Goal: Task Accomplishment & Management: Manage account settings

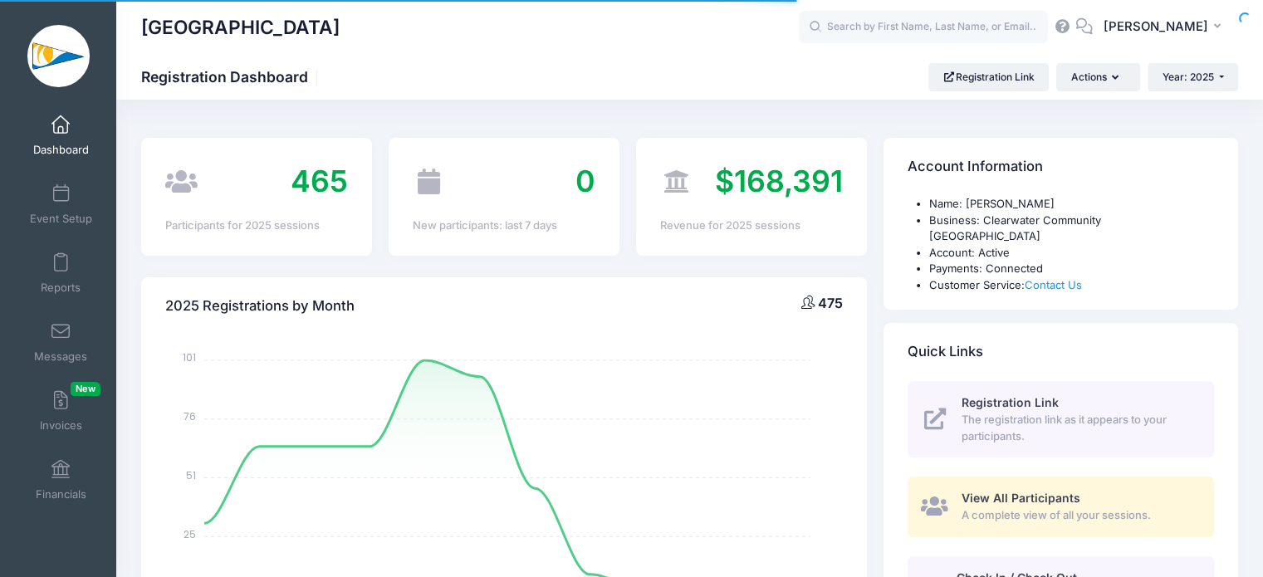
select select
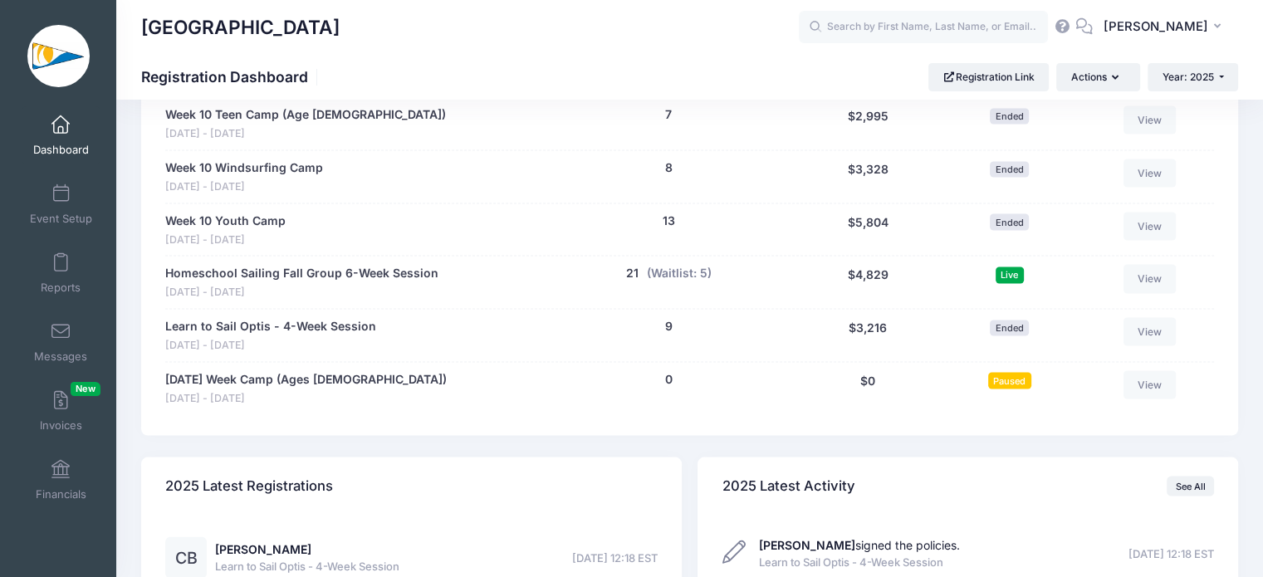
scroll to position [3356, 0]
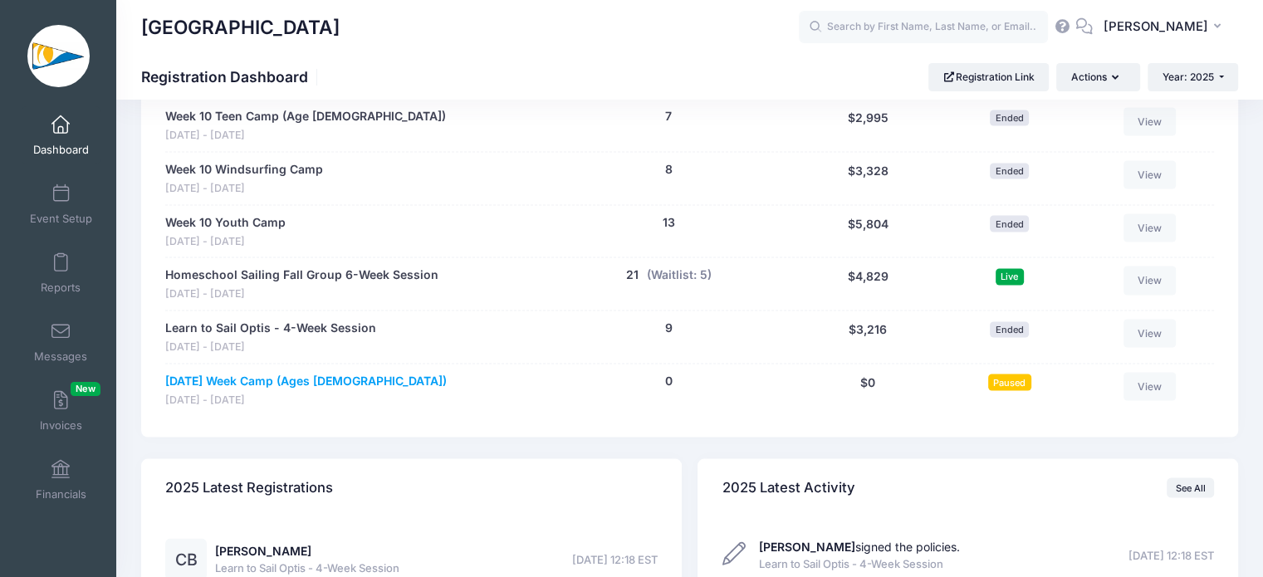
click at [347, 373] on link "Thanksgiving Week Camp (Ages 9-13)" at bounding box center [306, 381] width 282 height 17
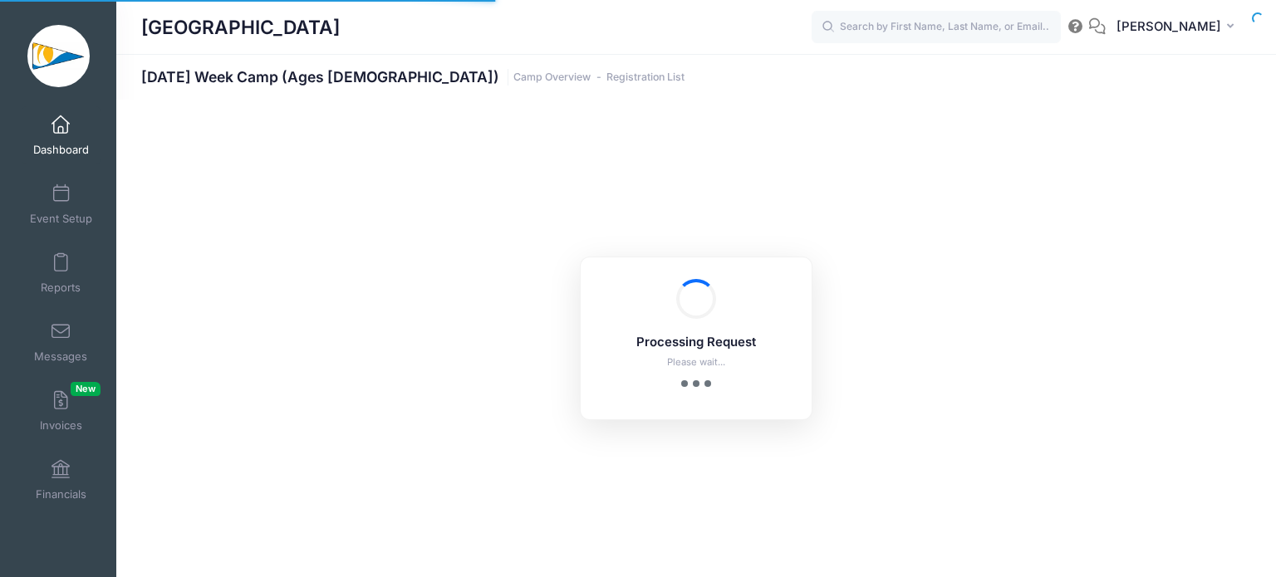
select select "10"
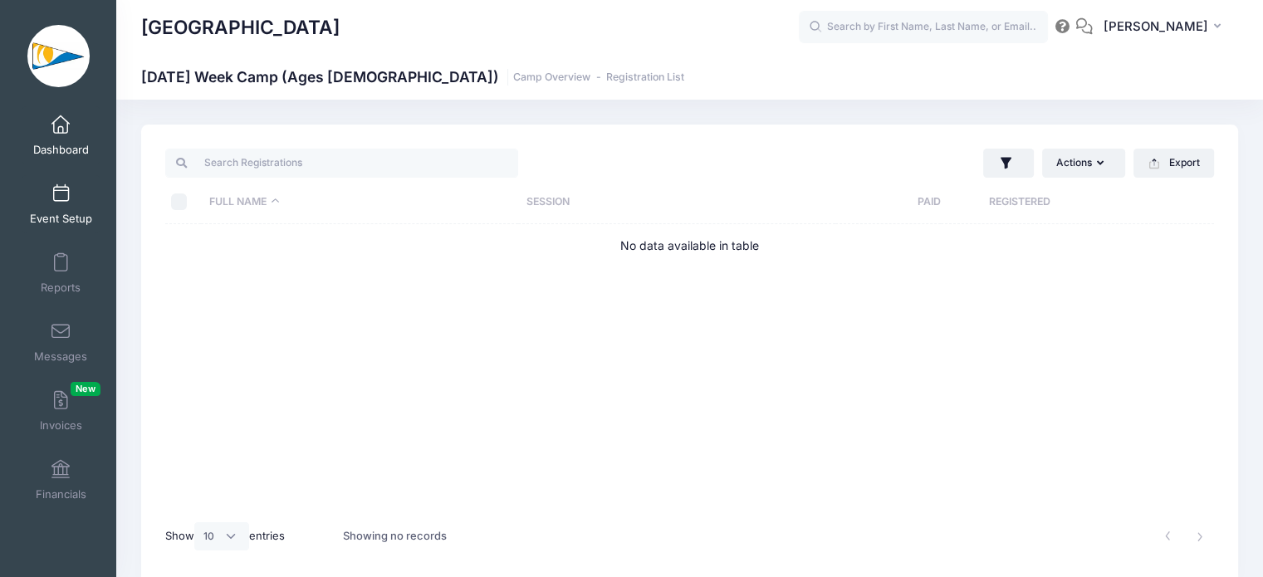
click at [61, 200] on span at bounding box center [61, 194] width 0 height 18
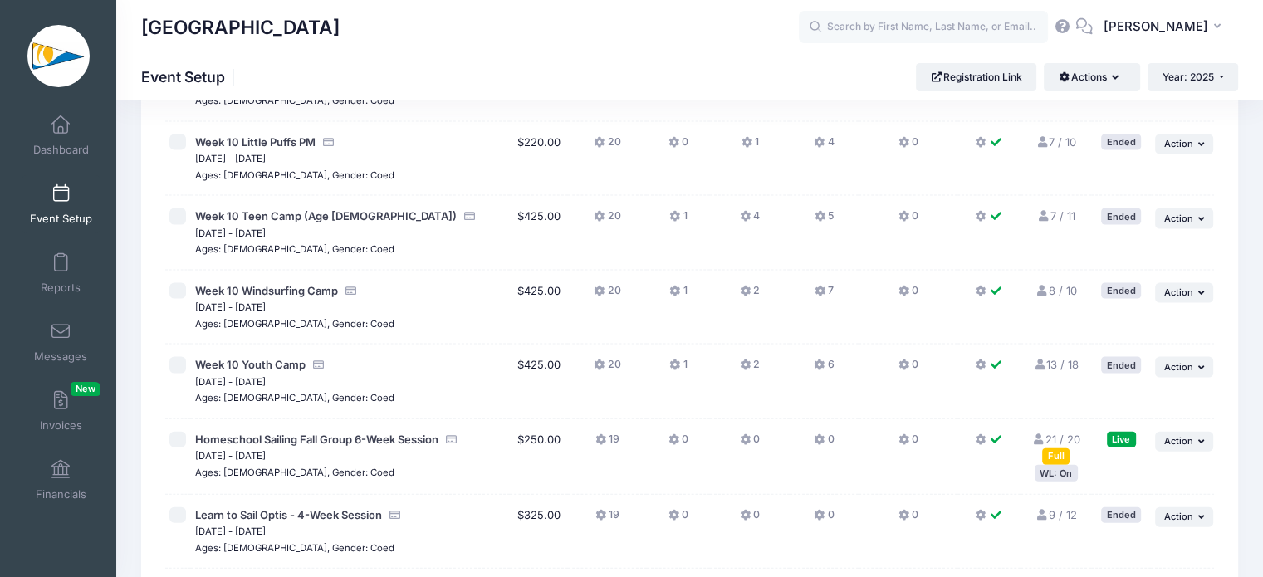
scroll to position [3768, 0]
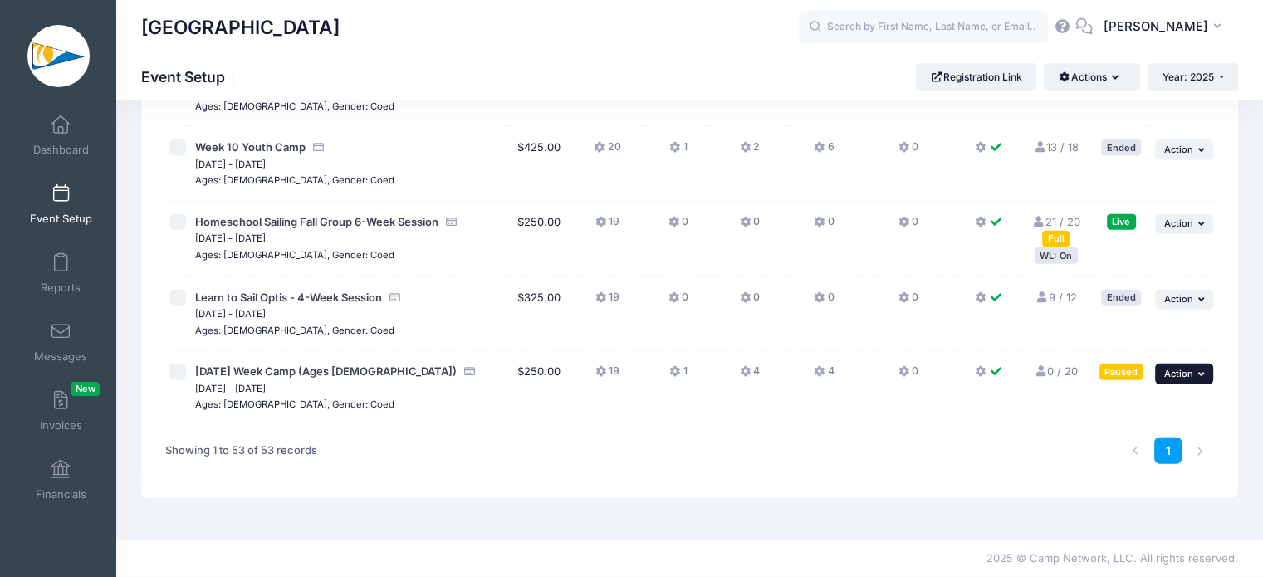
click at [1184, 372] on span "Action" at bounding box center [1179, 374] width 29 height 12
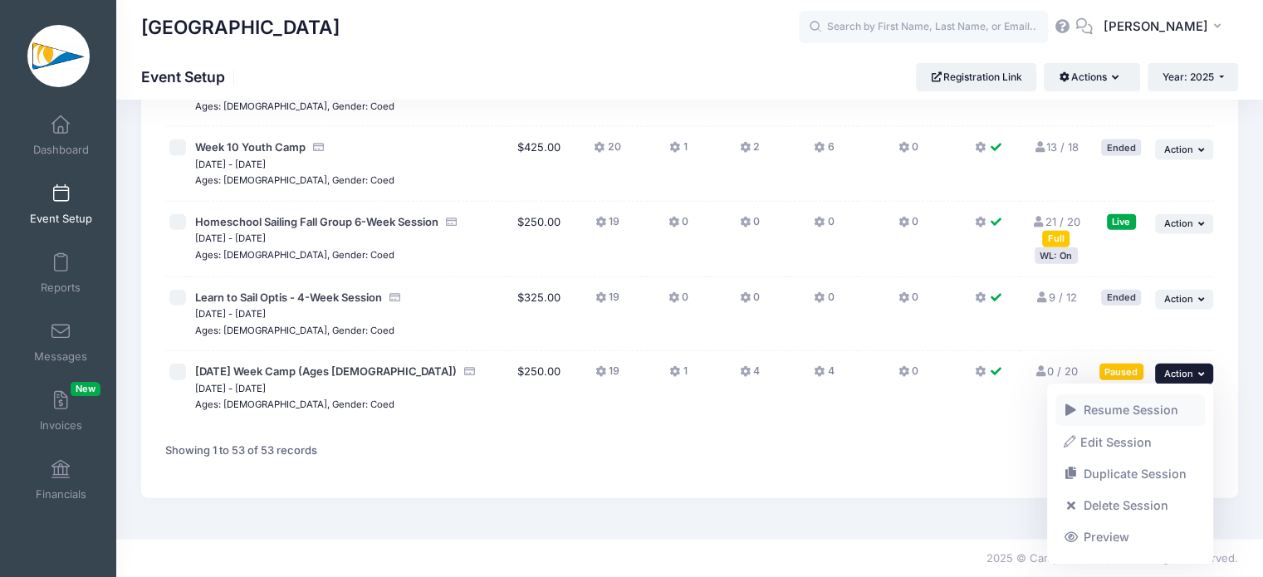
click at [1155, 411] on link "Resume Session" at bounding box center [1131, 411] width 150 height 32
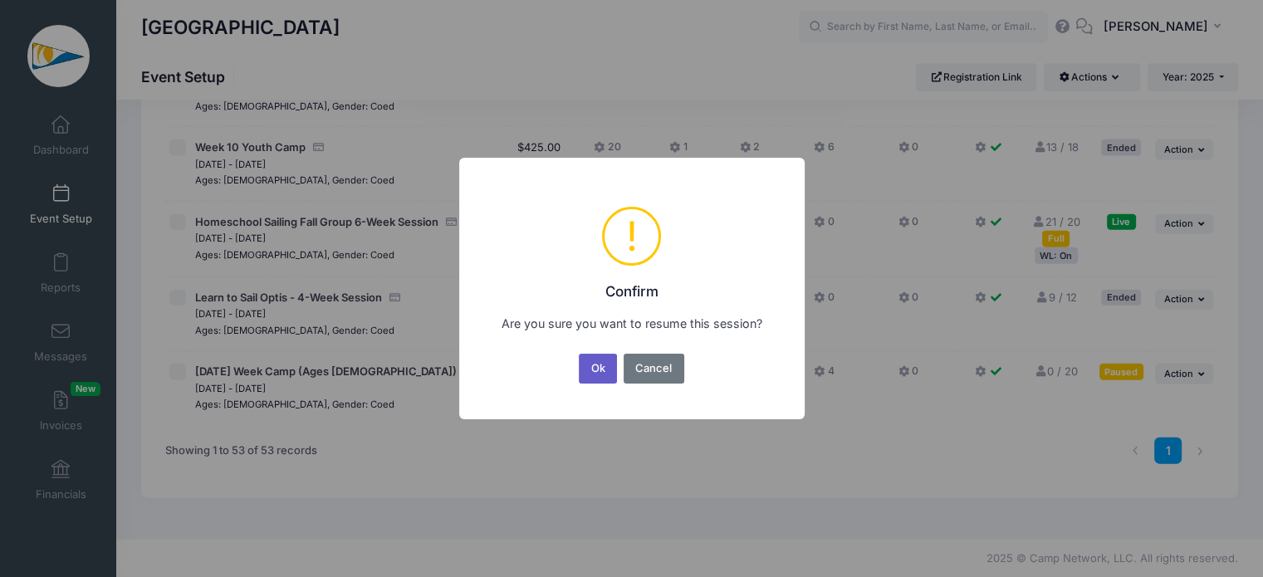
click at [601, 368] on button "Ok" at bounding box center [598, 369] width 38 height 30
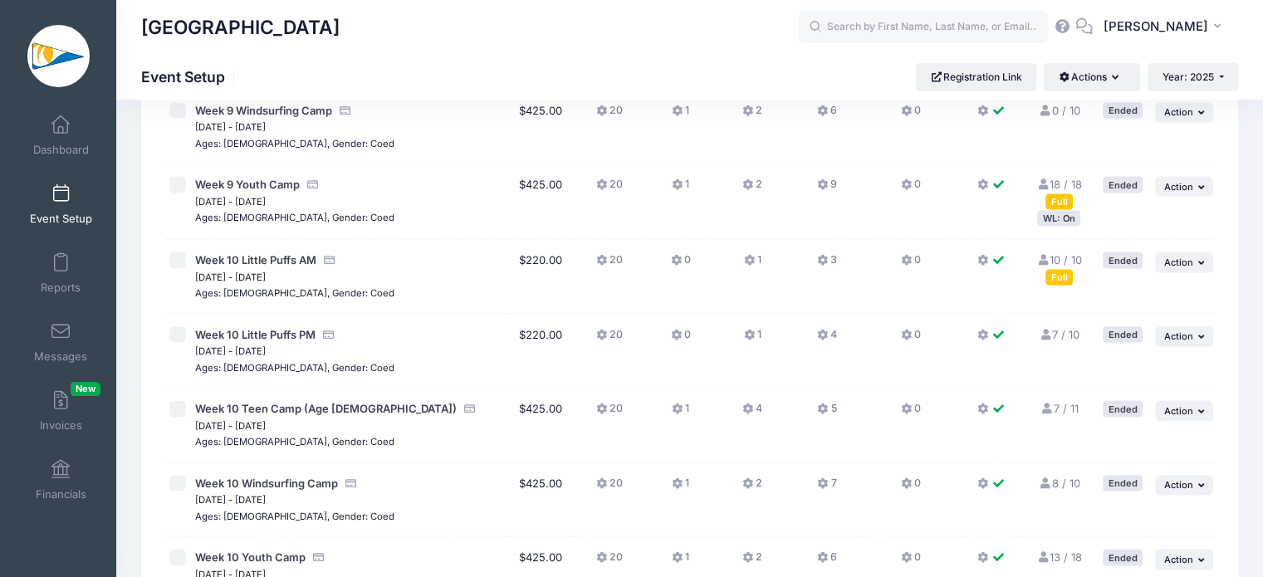
scroll to position [3768, 0]
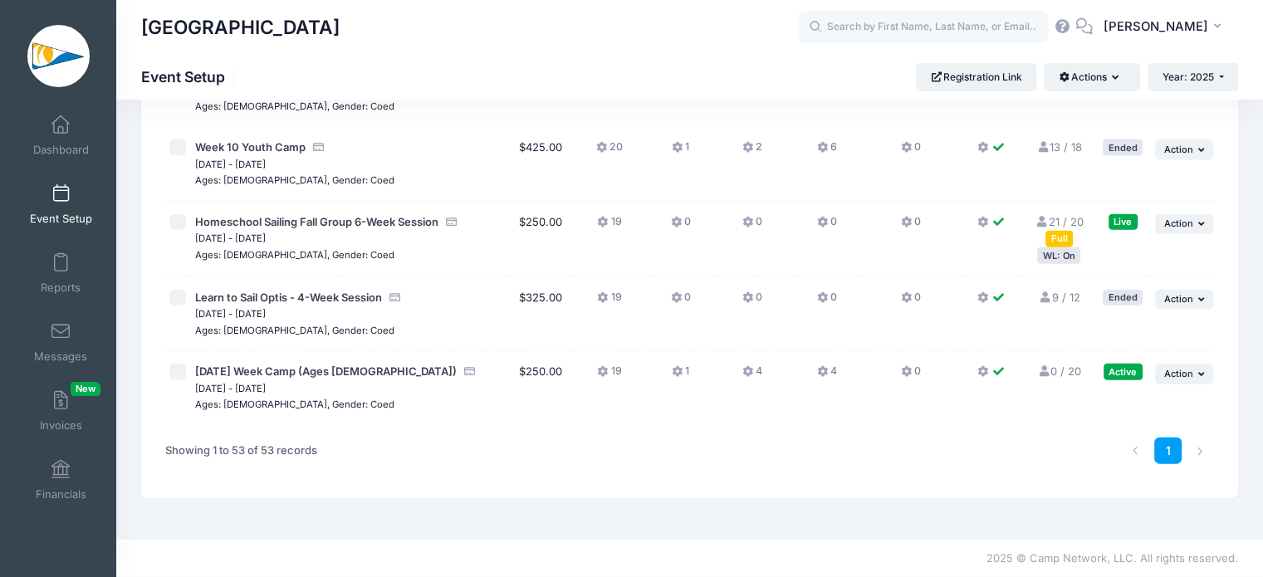
click at [316, 435] on div "Showing 1 to 53 of 53 records" at bounding box center [241, 451] width 152 height 38
click at [320, 365] on span "[DATE] Week Camp (Ages [DEMOGRAPHIC_DATA])" at bounding box center [326, 371] width 262 height 13
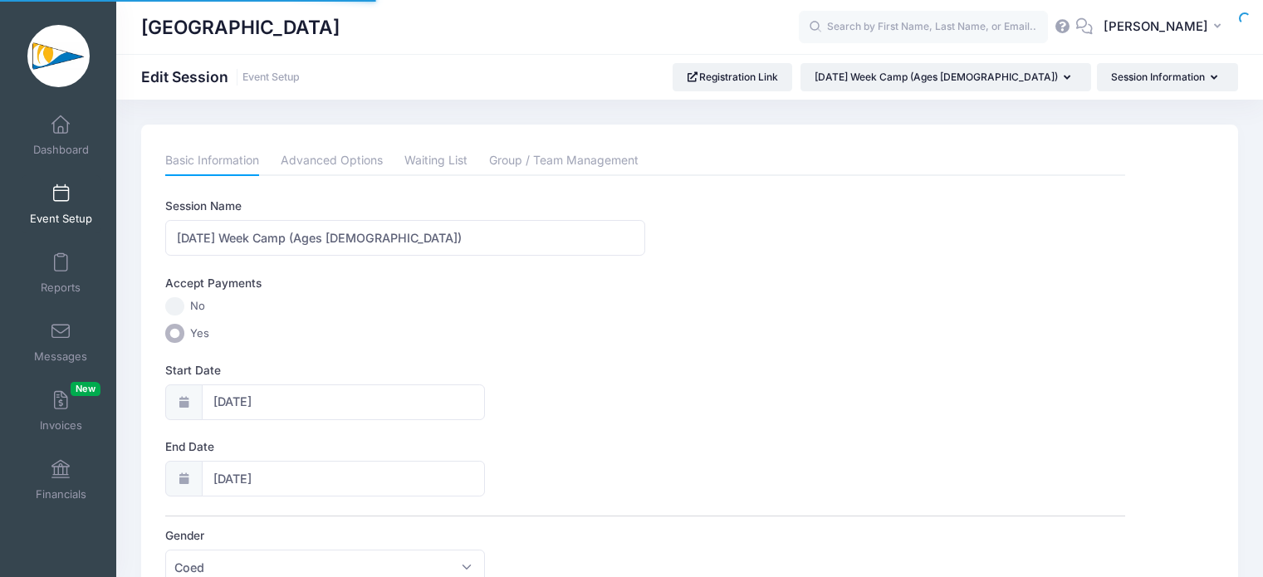
select select "0"
select select "10"
click at [414, 443] on label "End Date" at bounding box center [405, 447] width 480 height 17
click at [414, 461] on input "11/26/2025" at bounding box center [344, 479] width 284 height 36
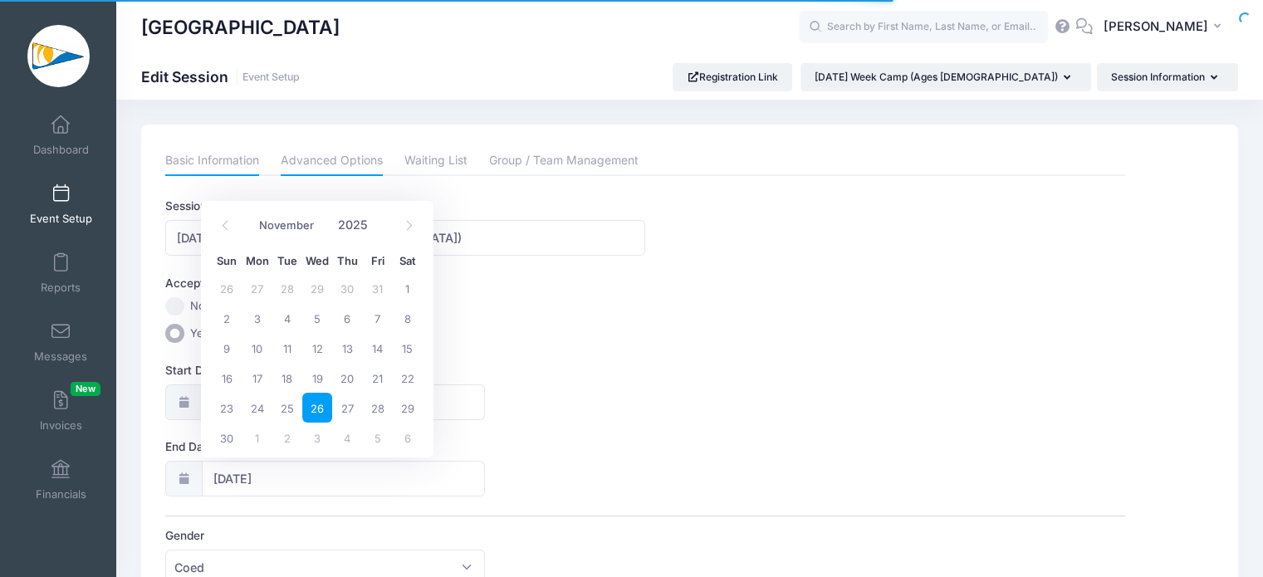
click at [365, 159] on link "Advanced Options" at bounding box center [332, 161] width 102 height 30
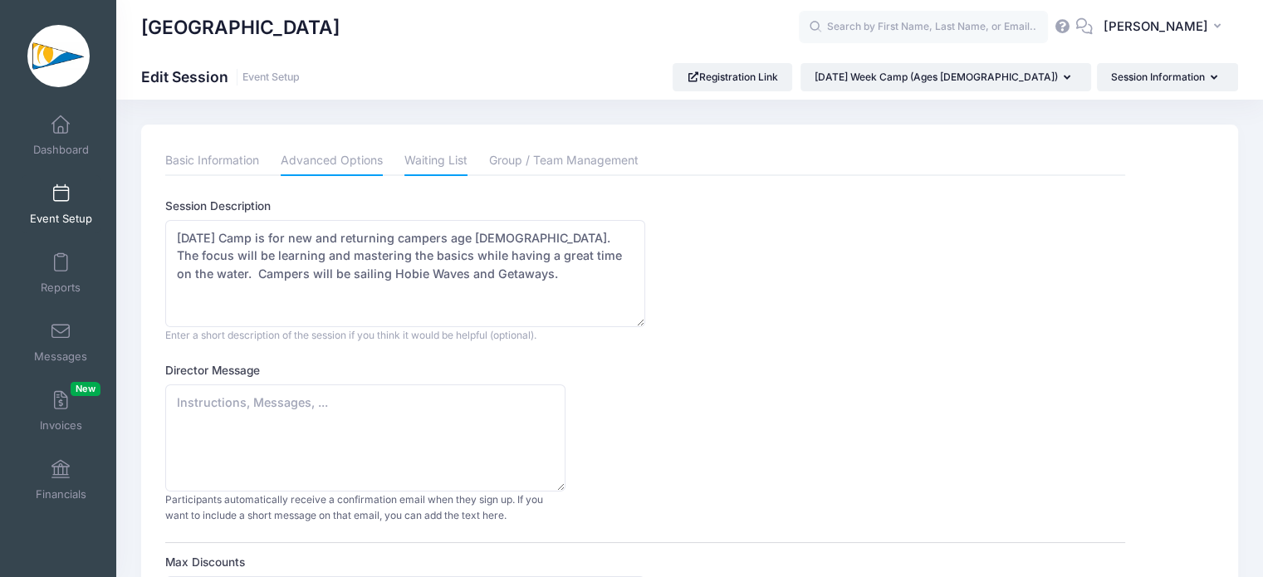
click at [445, 173] on link "Waiting List" at bounding box center [436, 161] width 63 height 30
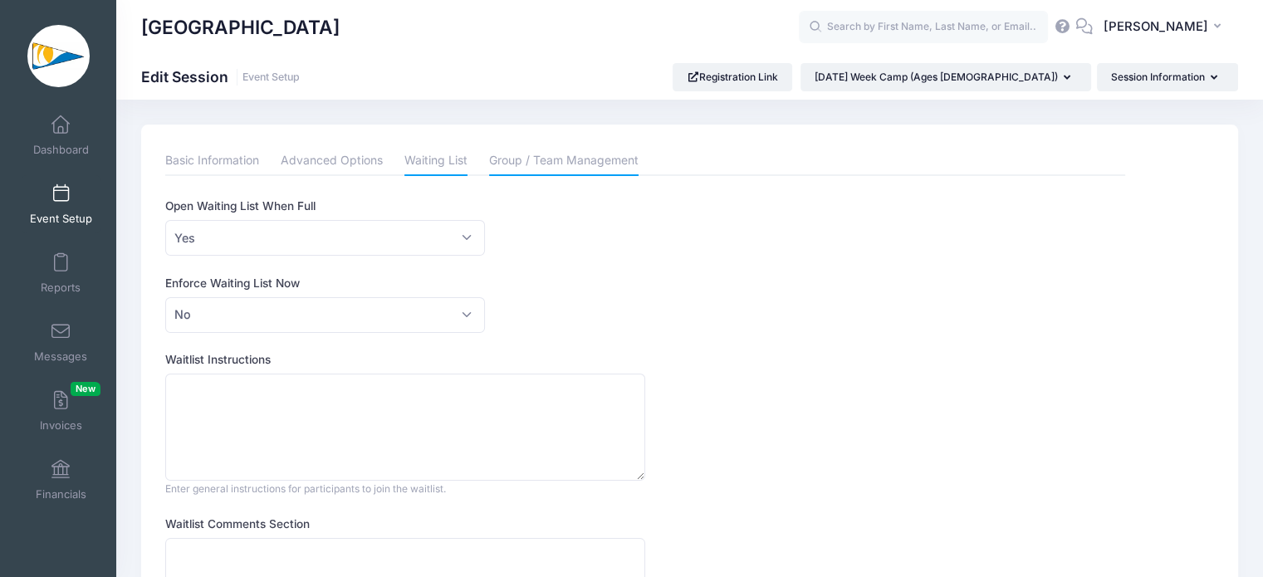
click at [576, 163] on link "Group / Team Management" at bounding box center [564, 161] width 150 height 30
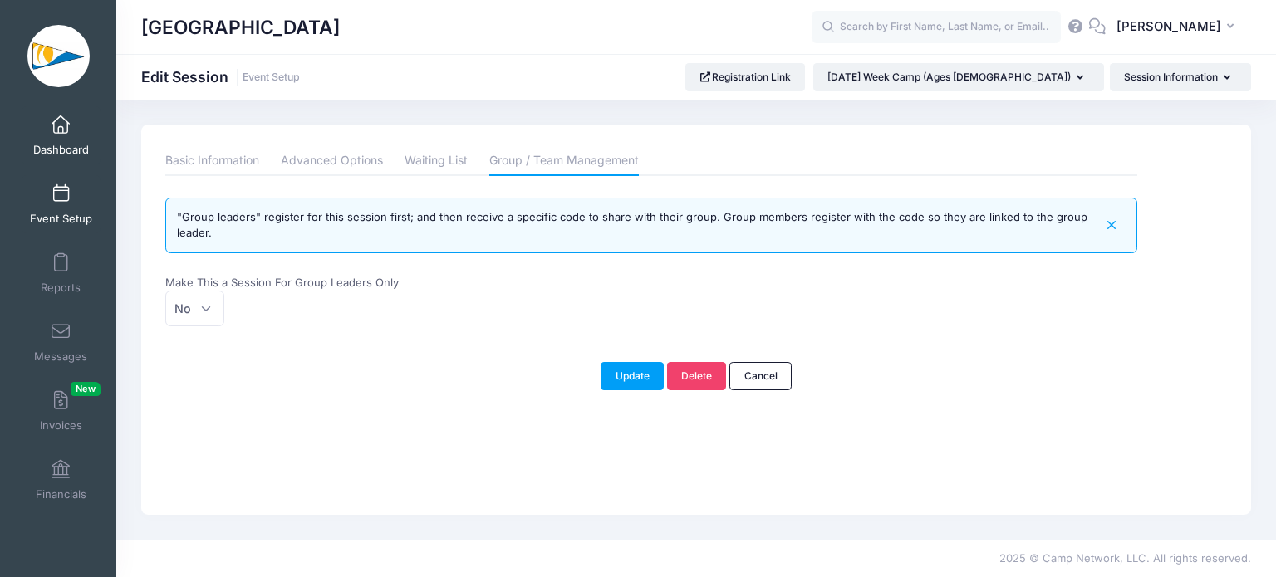
click at [57, 151] on span "Dashboard" at bounding box center [61, 150] width 56 height 14
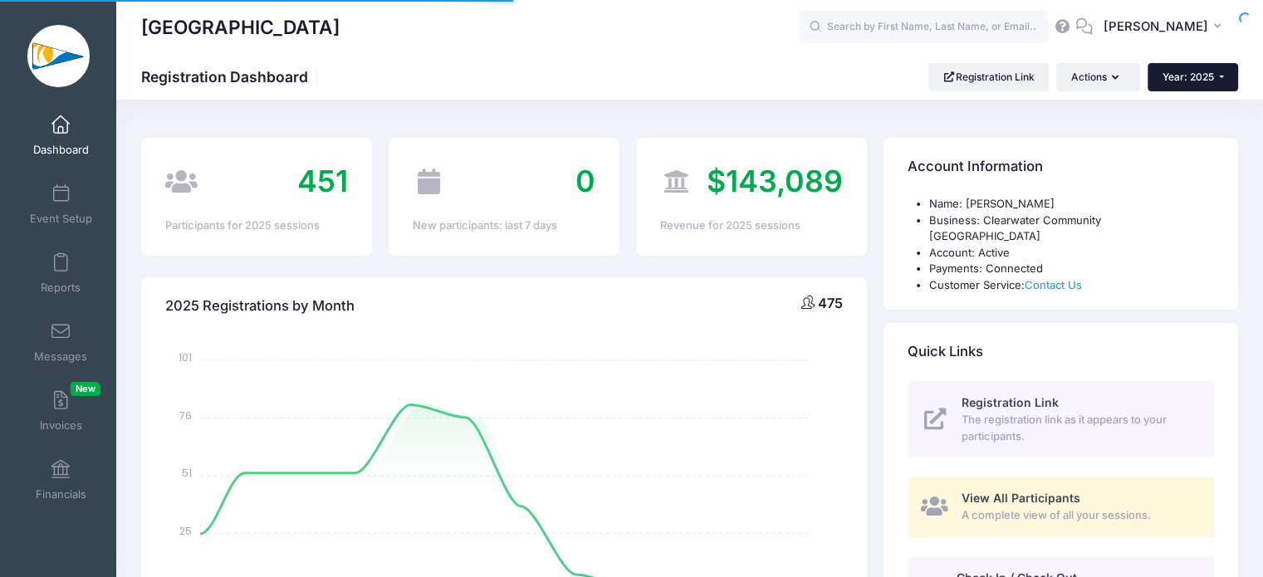
click at [1196, 80] on span "Year: 2025" at bounding box center [1188, 77] width 51 height 12
select select
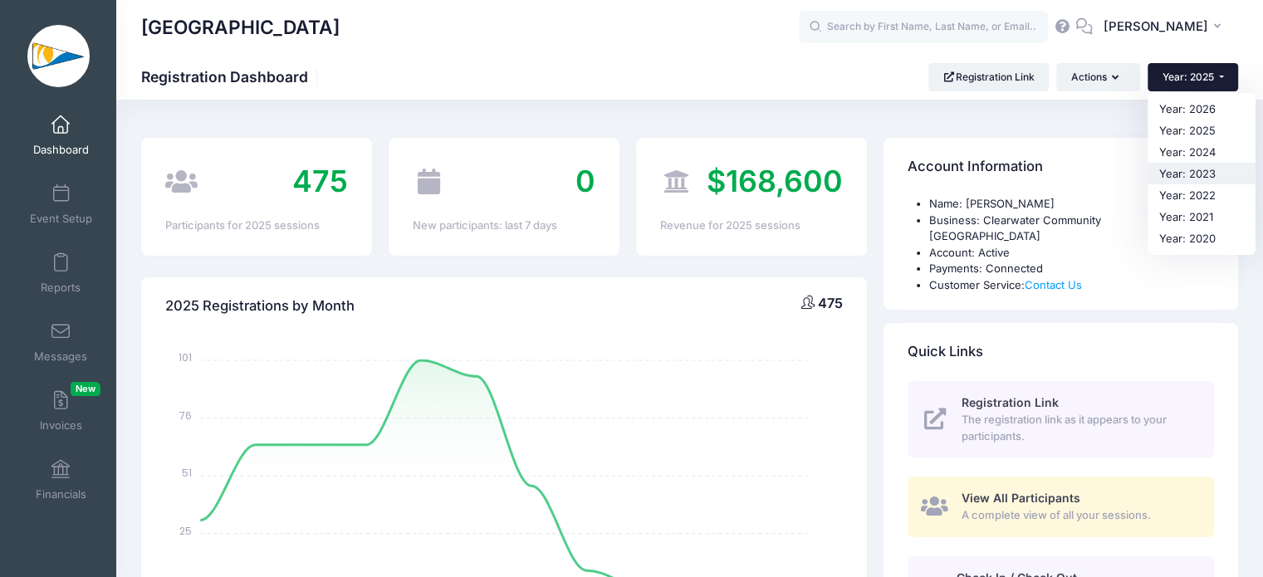
click at [1201, 173] on link "Year: 2023" at bounding box center [1202, 174] width 108 height 22
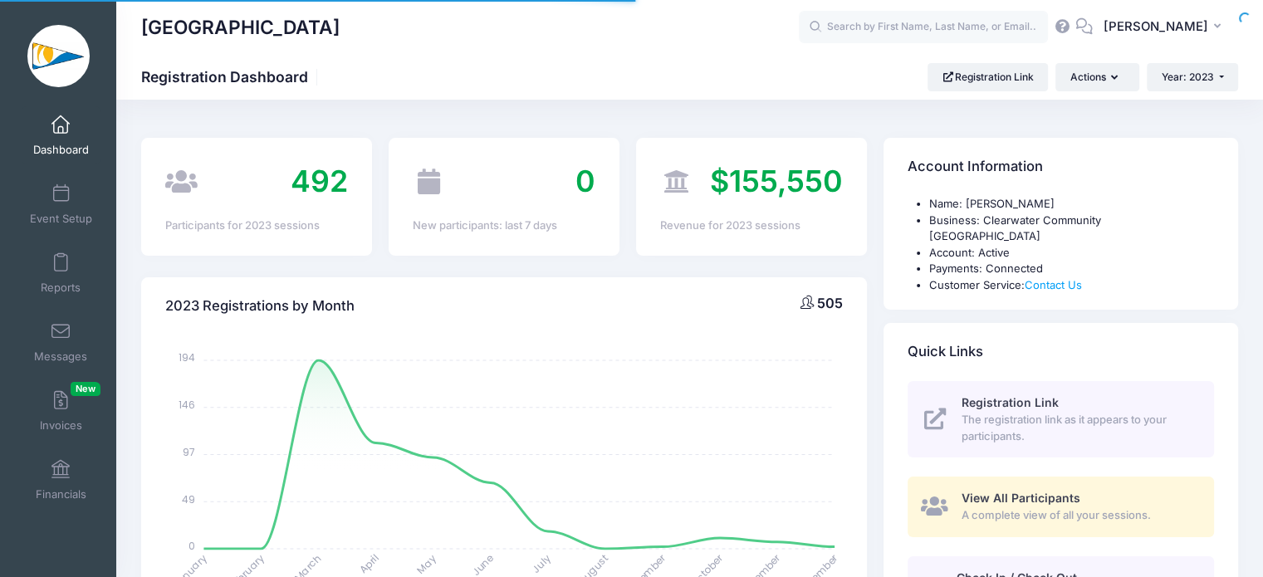
select select
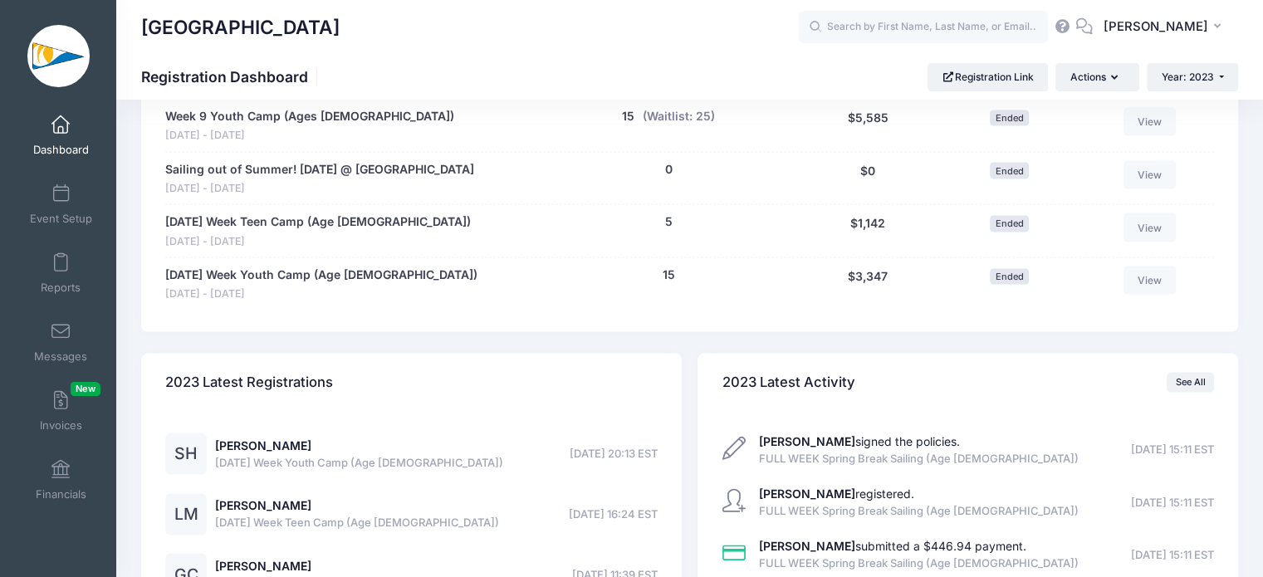
scroll to position [3202, 0]
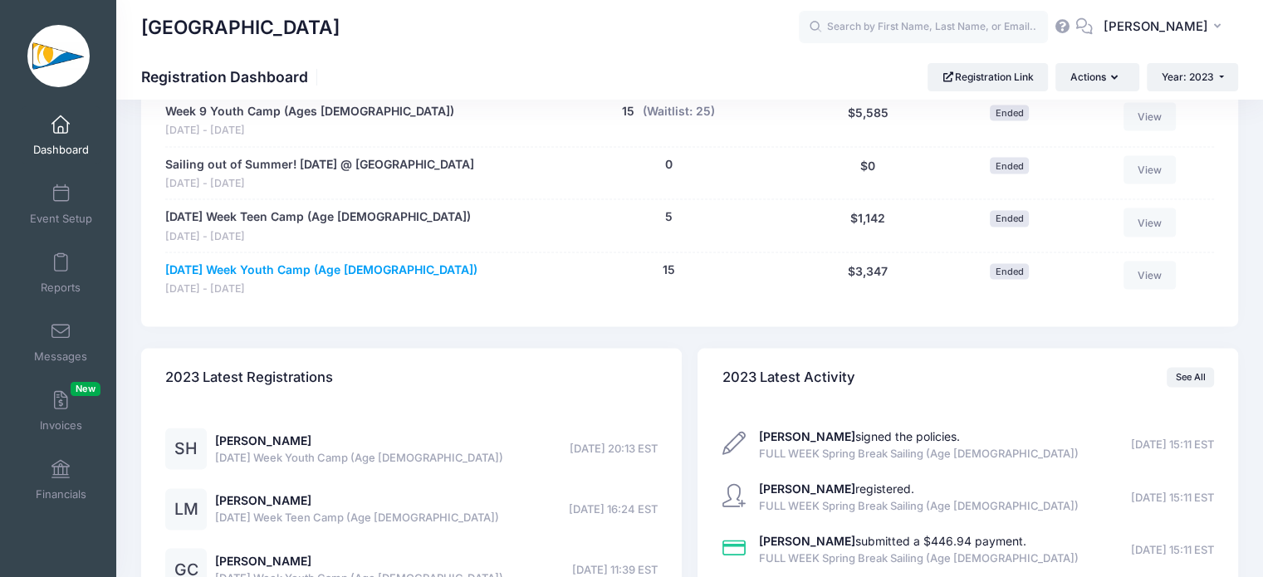
click at [385, 262] on link "Thanksgiving Week Youth Camp (Age 8-12)" at bounding box center [321, 270] width 312 height 17
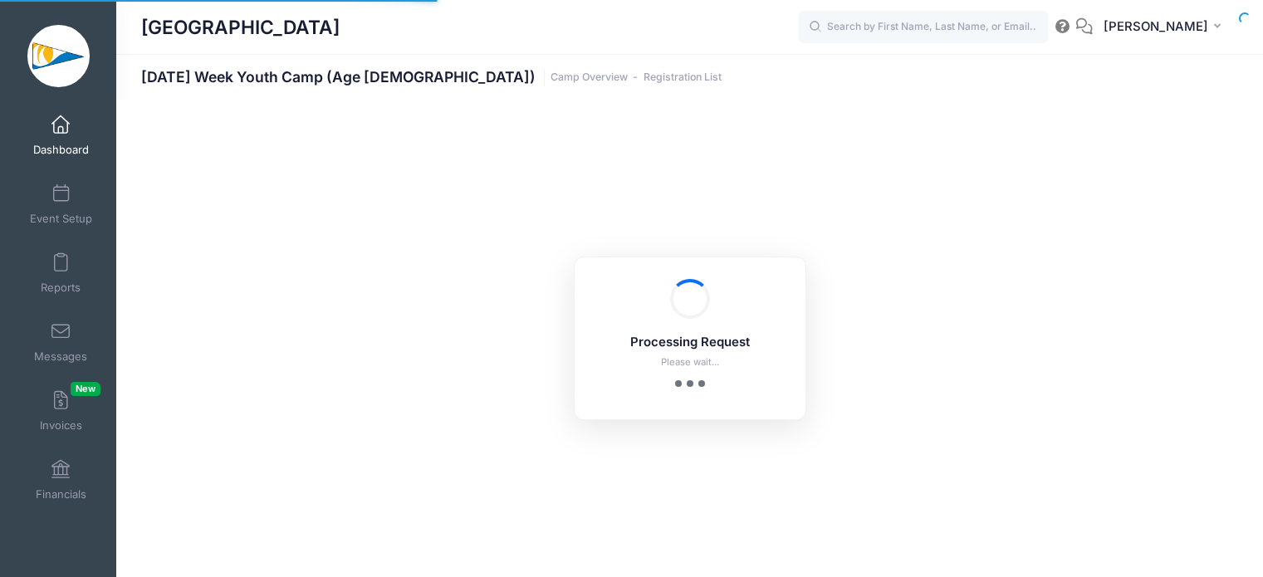
select select "10"
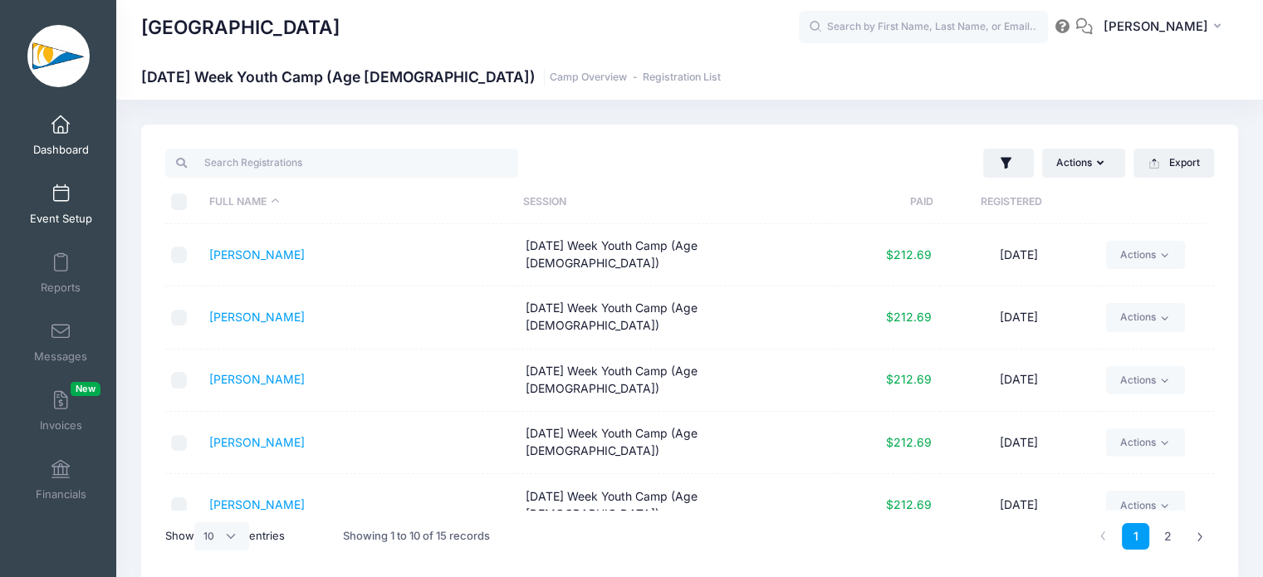
click at [61, 219] on span "Event Setup" at bounding box center [61, 219] width 62 height 14
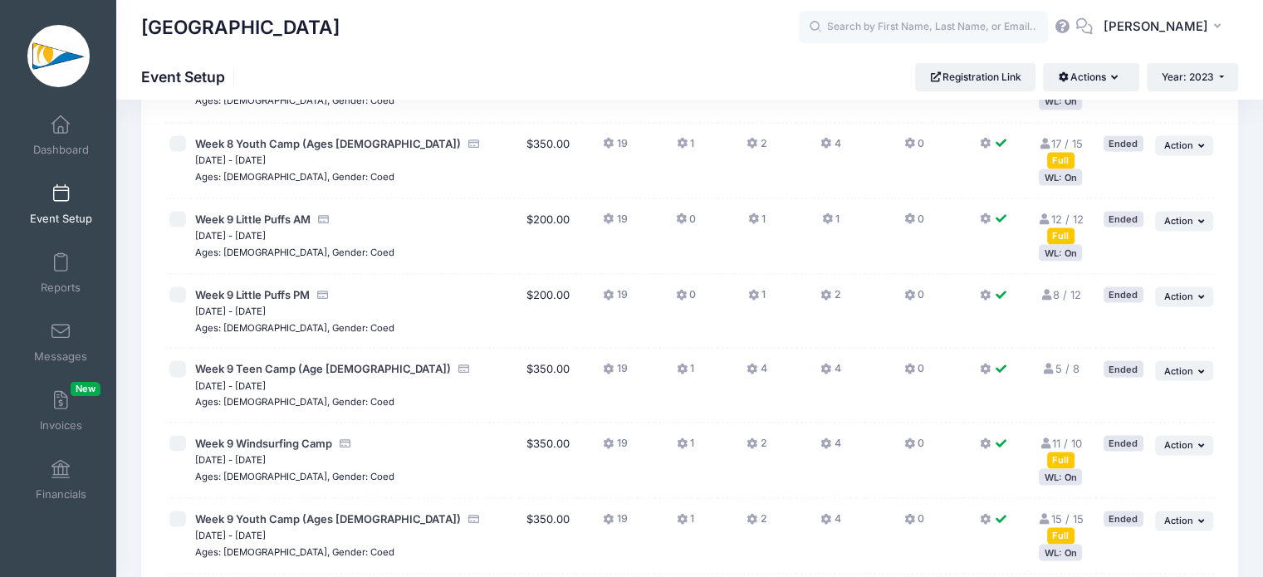
scroll to position [3396, 0]
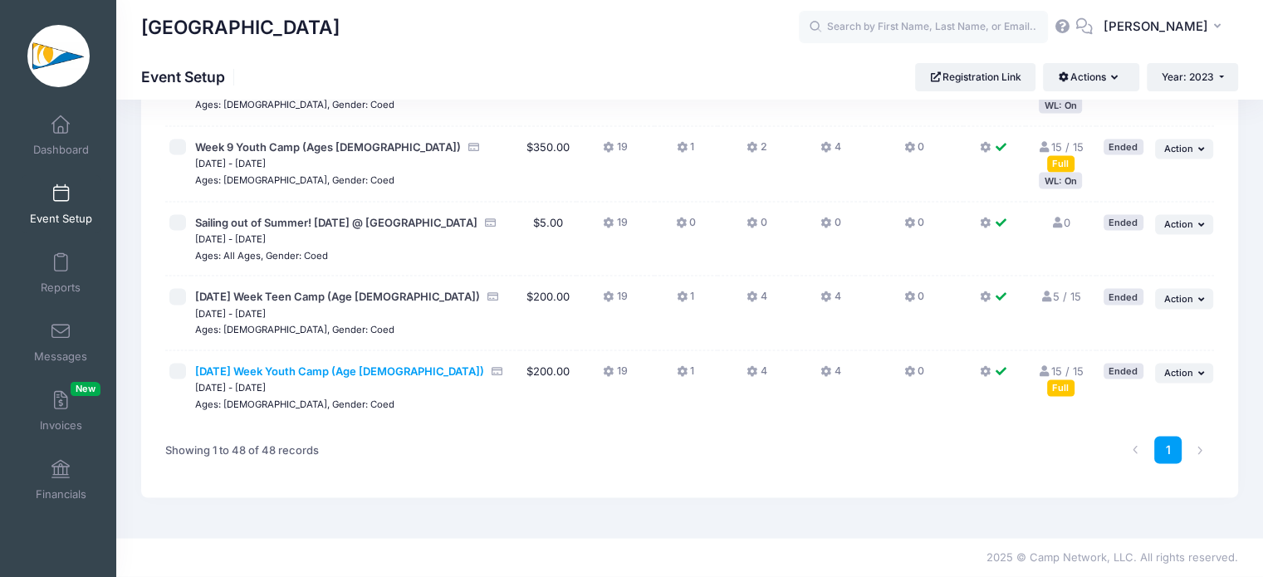
click at [390, 370] on span "[DATE] Week Youth Camp (Age [DEMOGRAPHIC_DATA])" at bounding box center [339, 371] width 289 height 13
click at [400, 378] on span "[DATE] Week Youth Camp (Age [DEMOGRAPHIC_DATA])" at bounding box center [339, 371] width 289 height 13
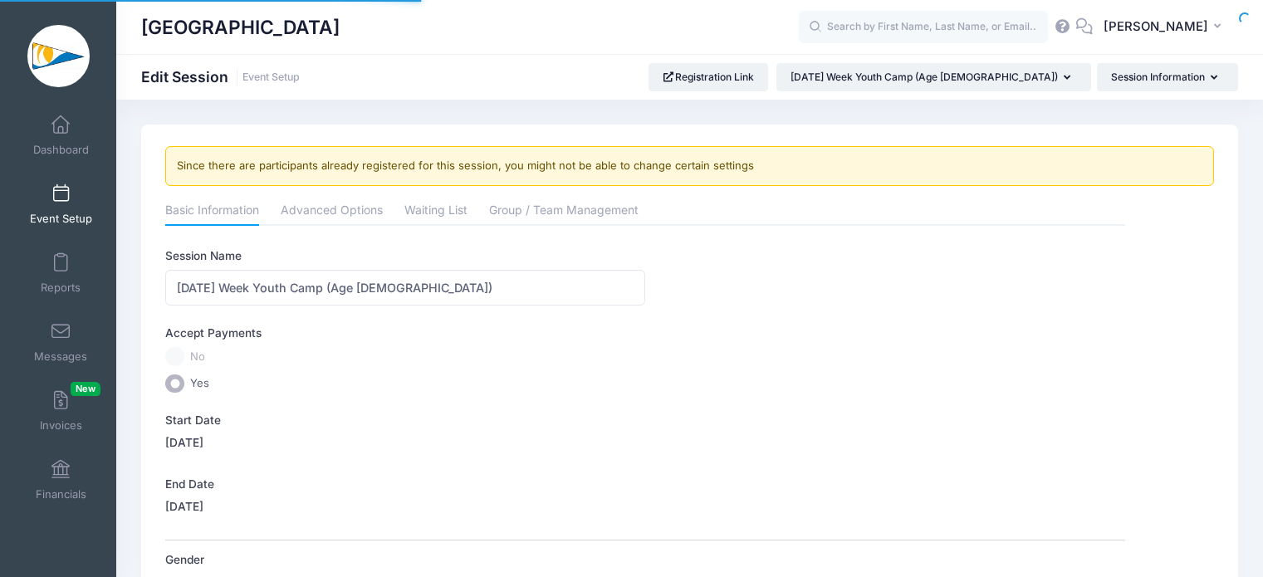
select select "0"
click at [349, 220] on link "Advanced Options" at bounding box center [332, 212] width 102 height 30
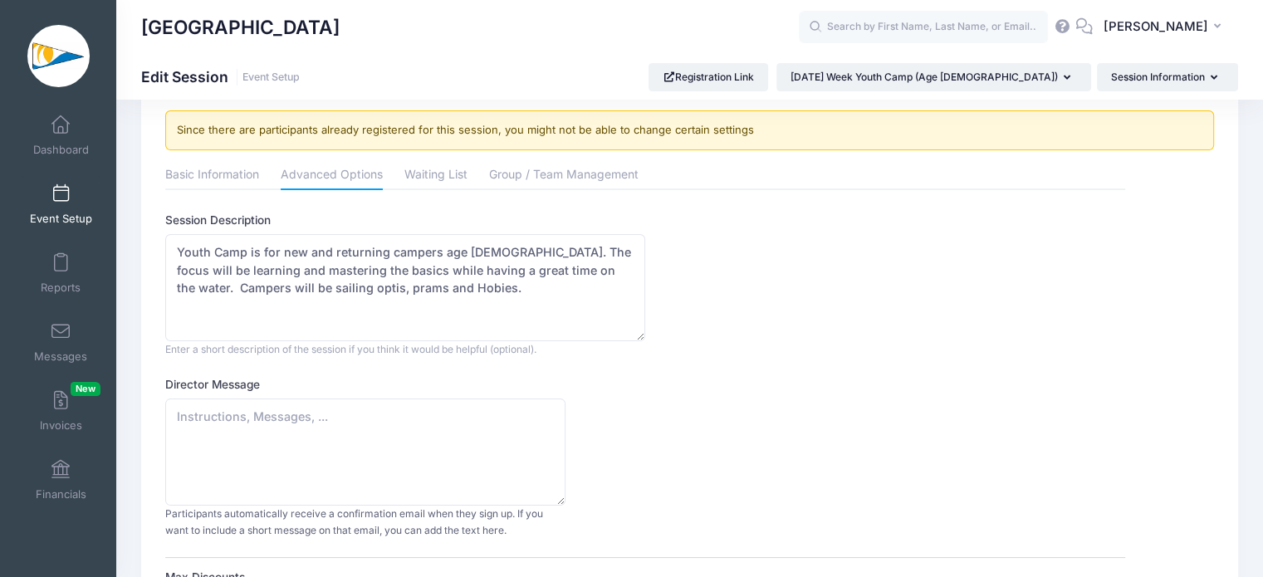
scroll to position [41, 0]
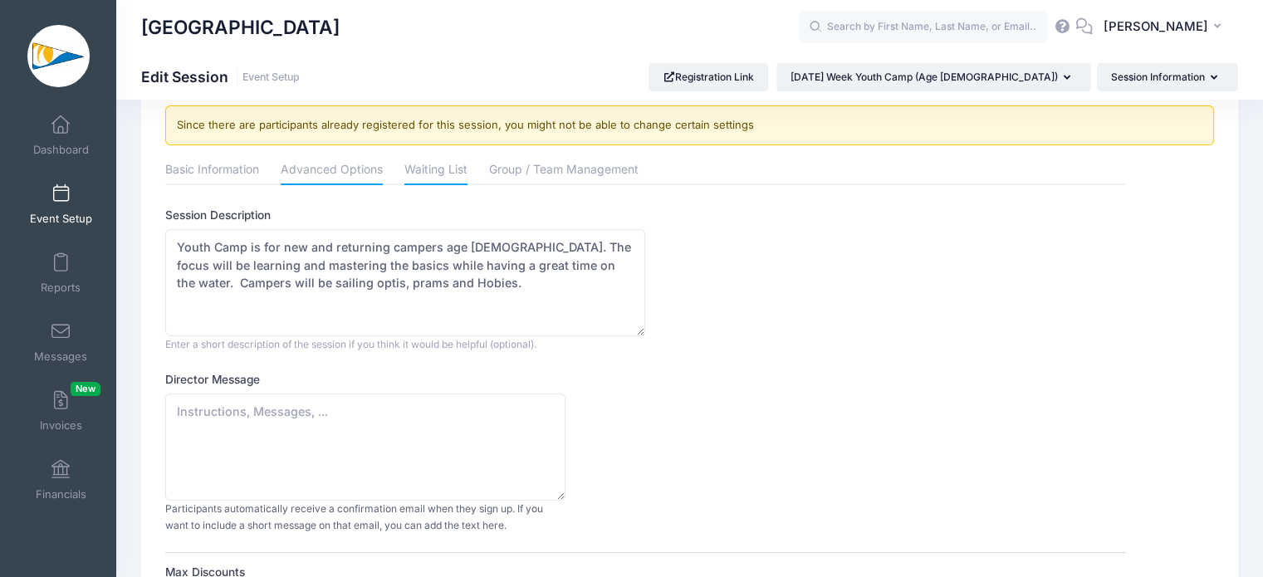
click at [447, 156] on link "Waiting List" at bounding box center [436, 171] width 63 height 30
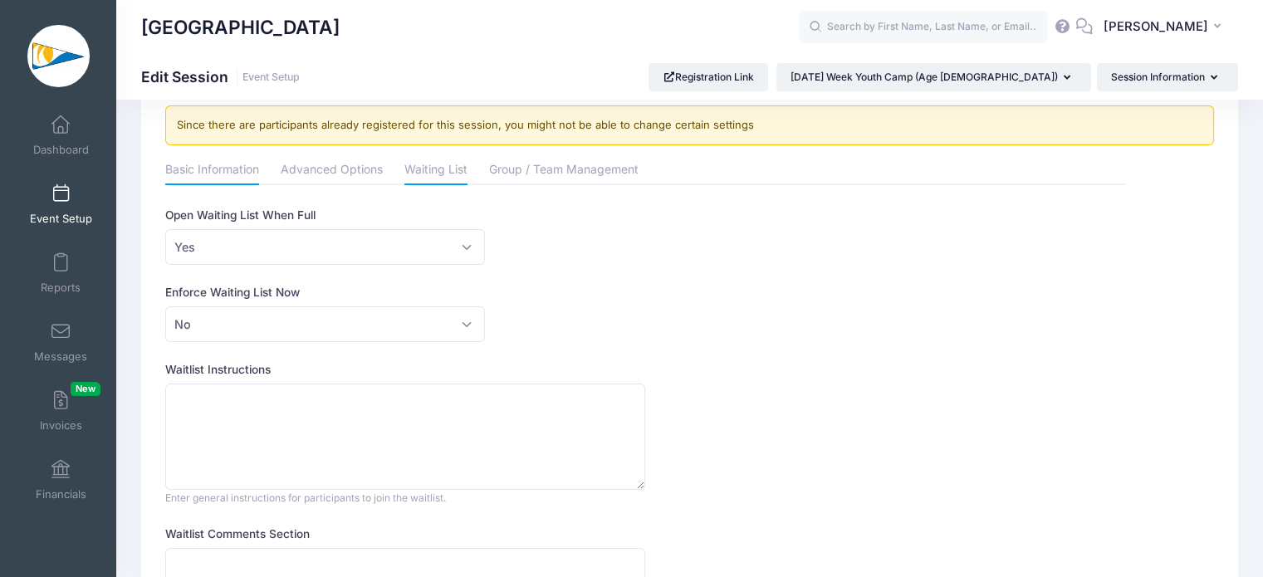
click at [174, 174] on link "Basic Information" at bounding box center [212, 171] width 94 height 30
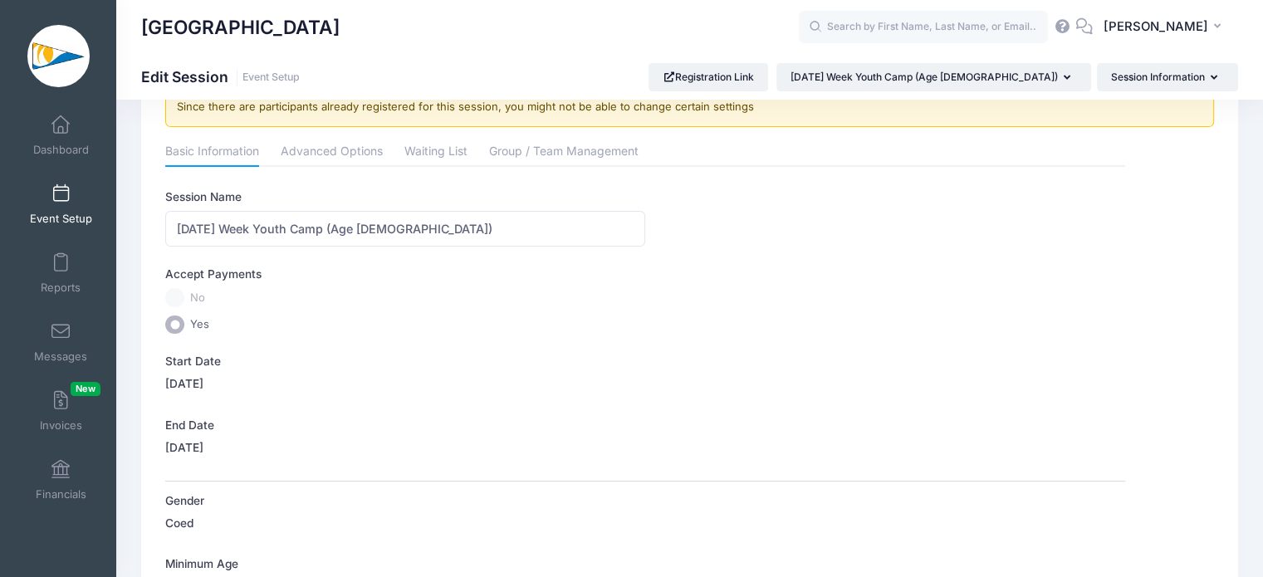
scroll to position [0, 0]
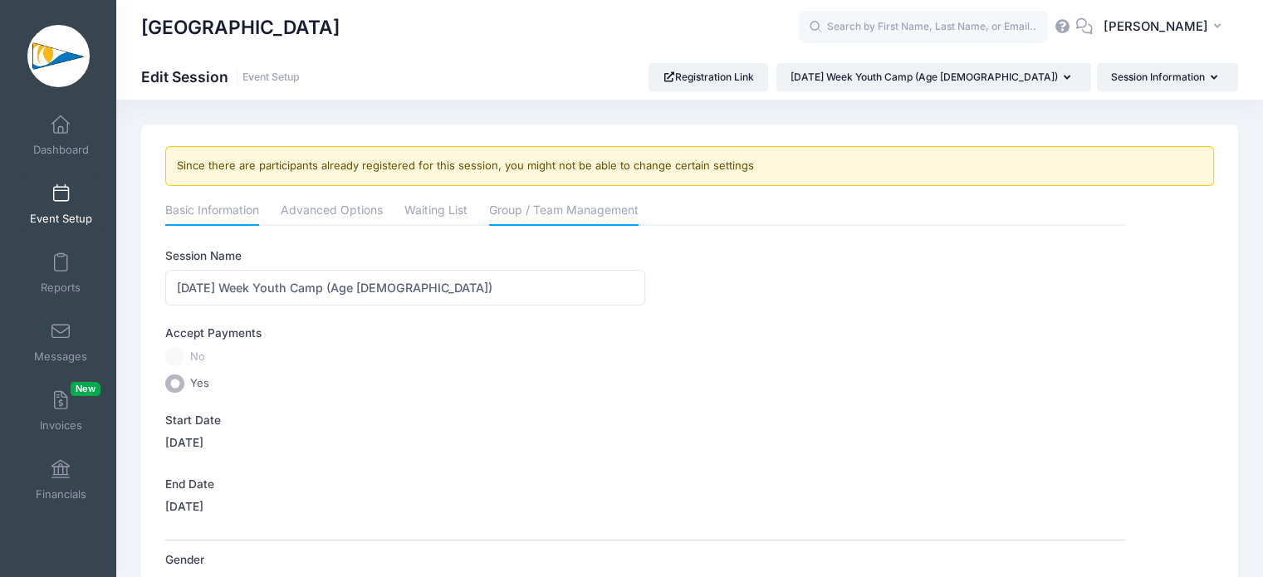
click at [568, 206] on link "Group / Team Management" at bounding box center [564, 212] width 150 height 30
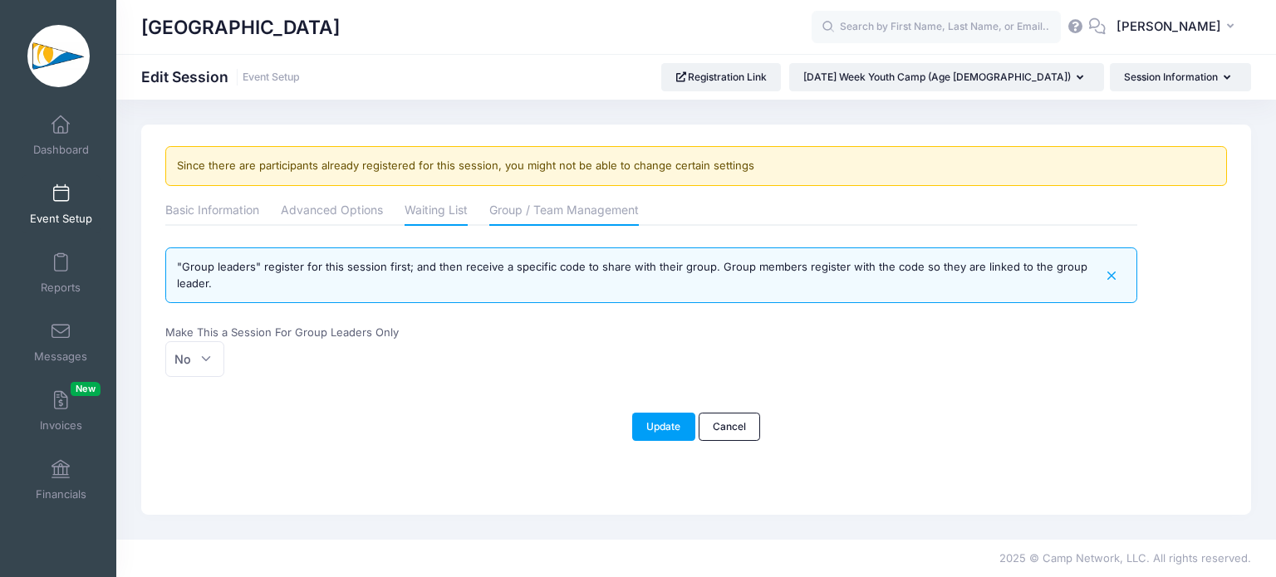
click at [450, 209] on link "Waiting List" at bounding box center [436, 212] width 63 height 30
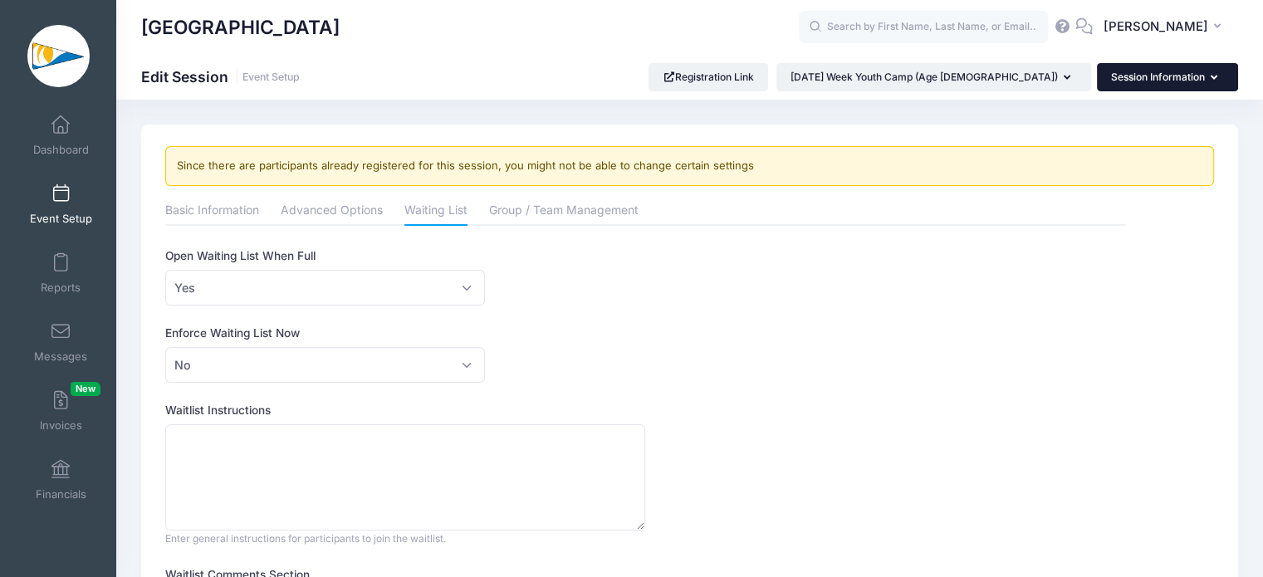
click at [1170, 76] on button "Session Information" at bounding box center [1167, 77] width 141 height 28
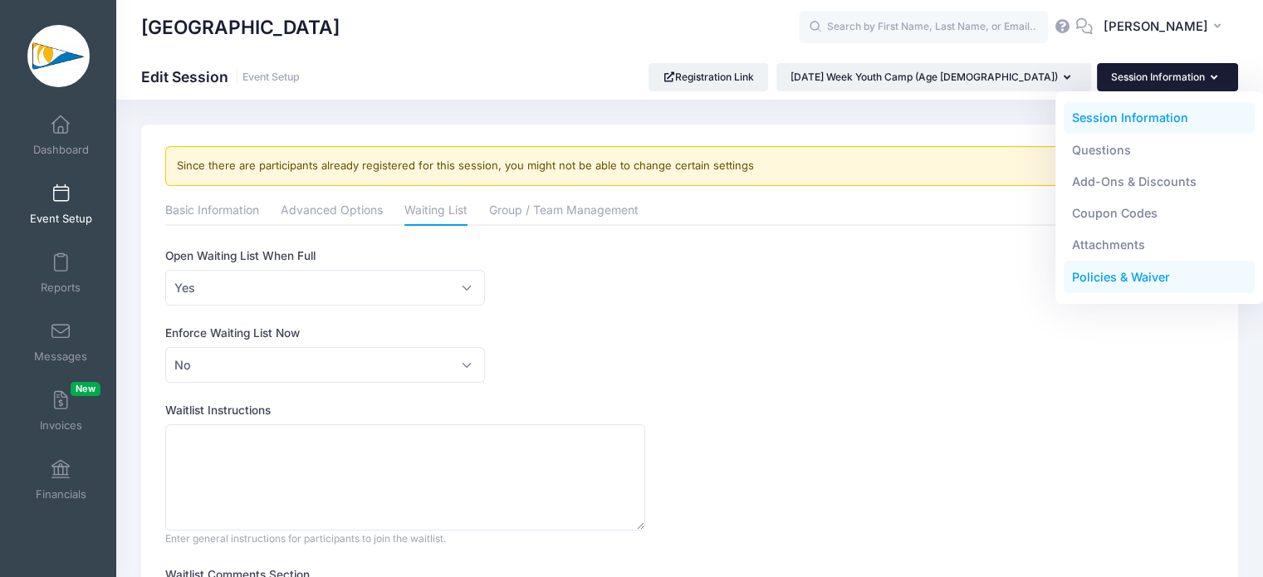
click at [1135, 282] on link "Policies & Waiver" at bounding box center [1160, 278] width 192 height 32
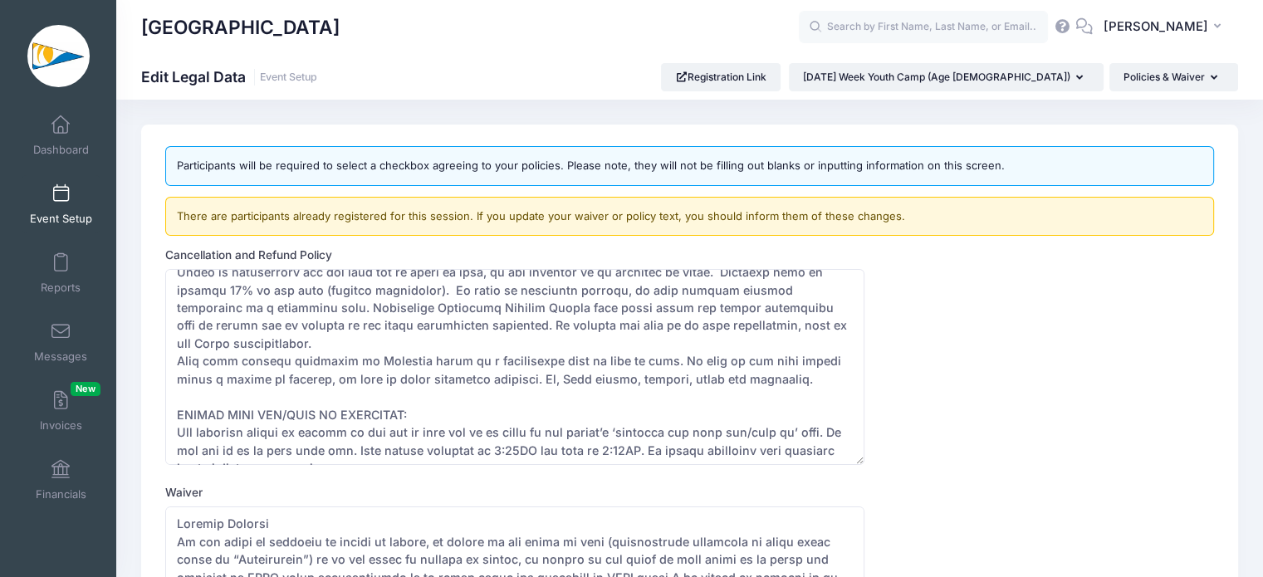
scroll to position [321, 0]
click at [61, 125] on span at bounding box center [61, 125] width 0 height 18
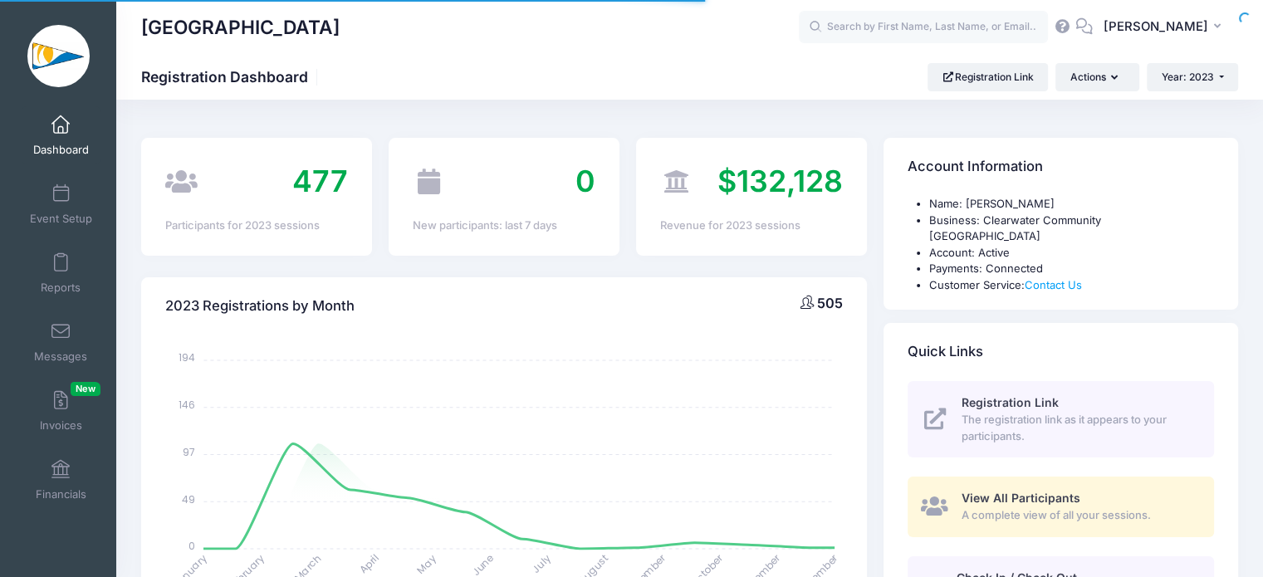
click at [0, 0] on div at bounding box center [0, 0] width 0 height 0
select select
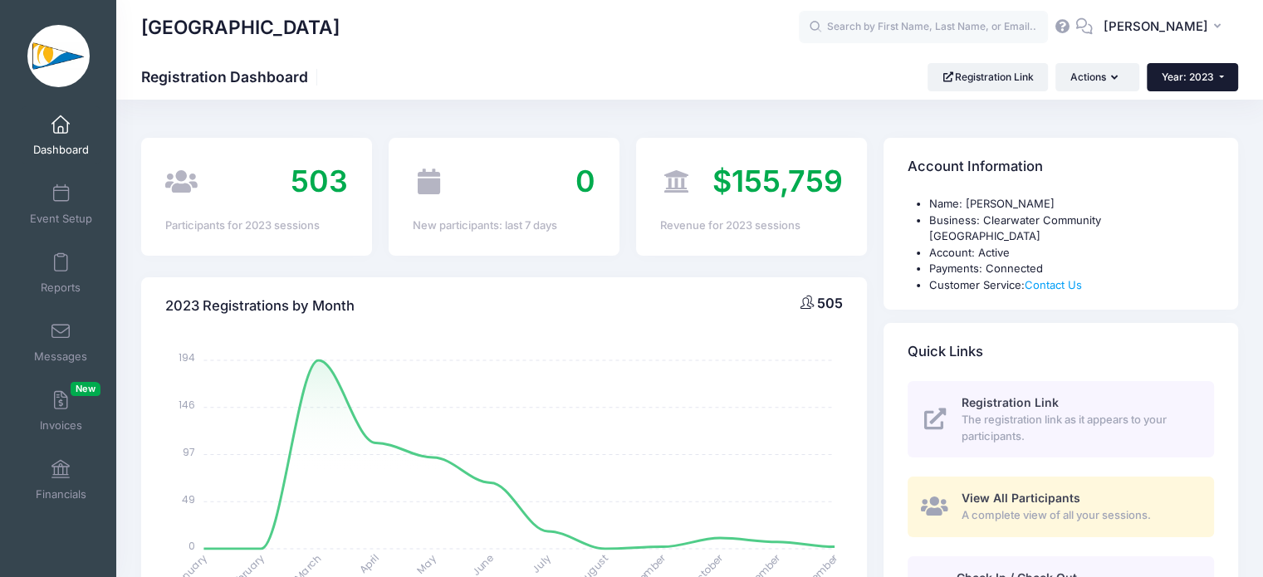
click at [1196, 82] on span "Year: 2023" at bounding box center [1188, 77] width 52 height 12
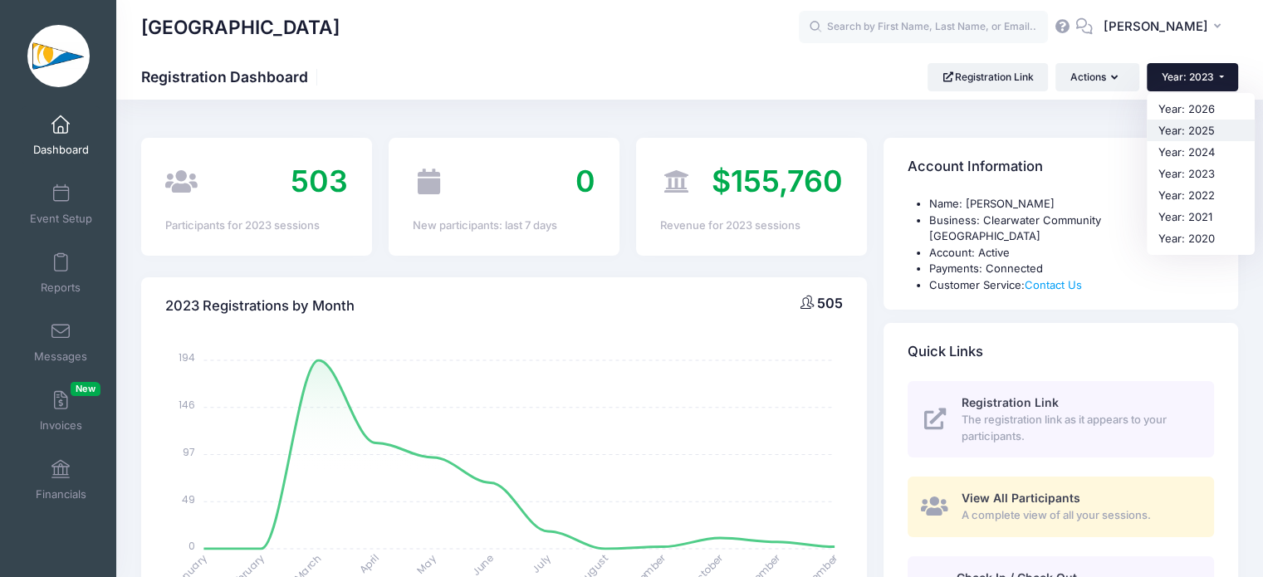
click at [1213, 134] on link "Year: 2025" at bounding box center [1201, 131] width 108 height 22
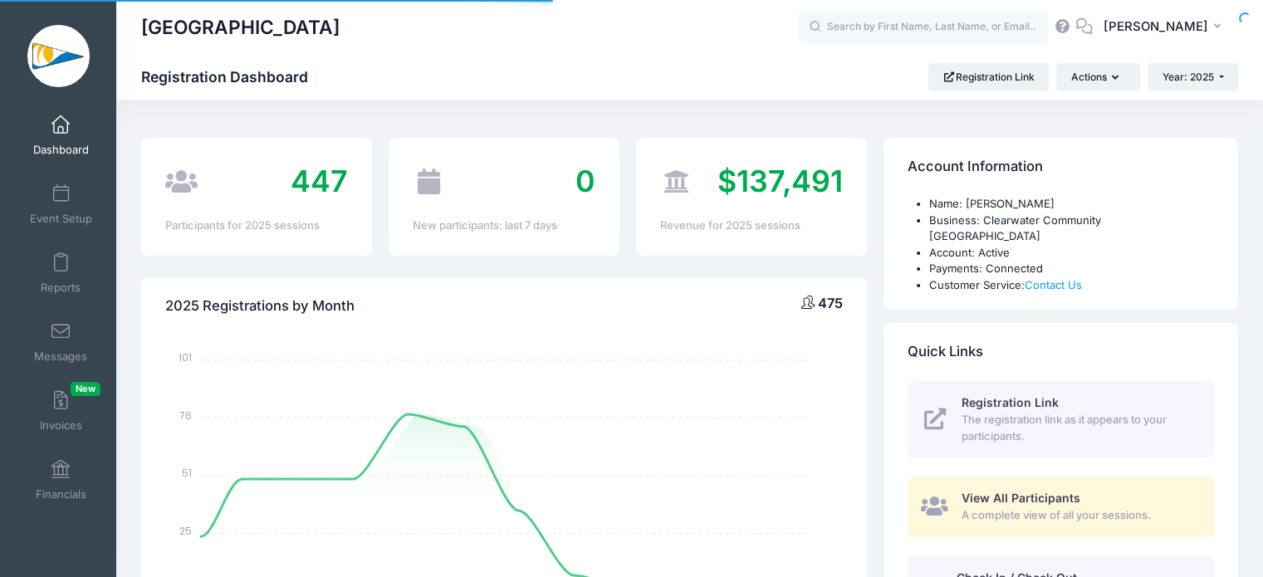
select select
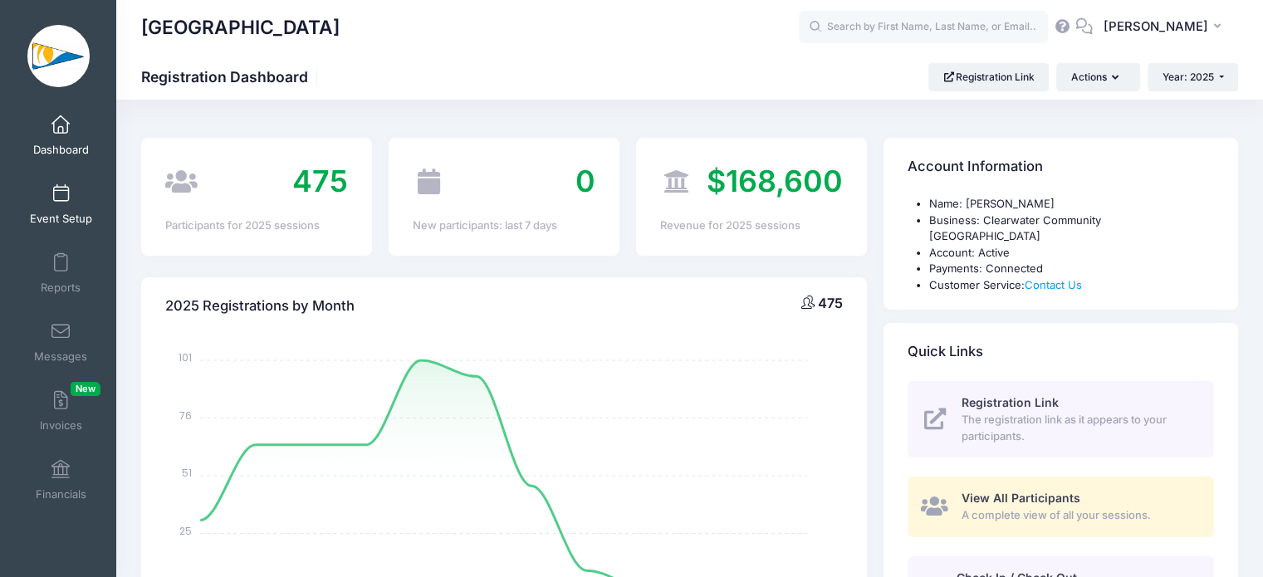
click at [49, 217] on span "Event Setup" at bounding box center [61, 219] width 62 height 14
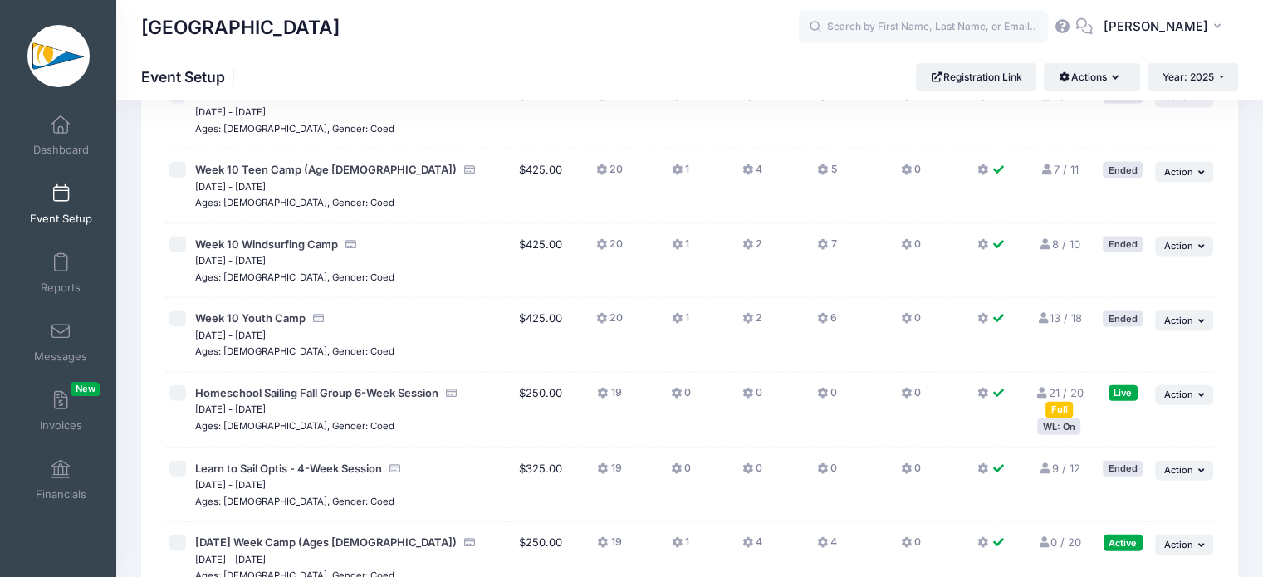
scroll to position [3768, 0]
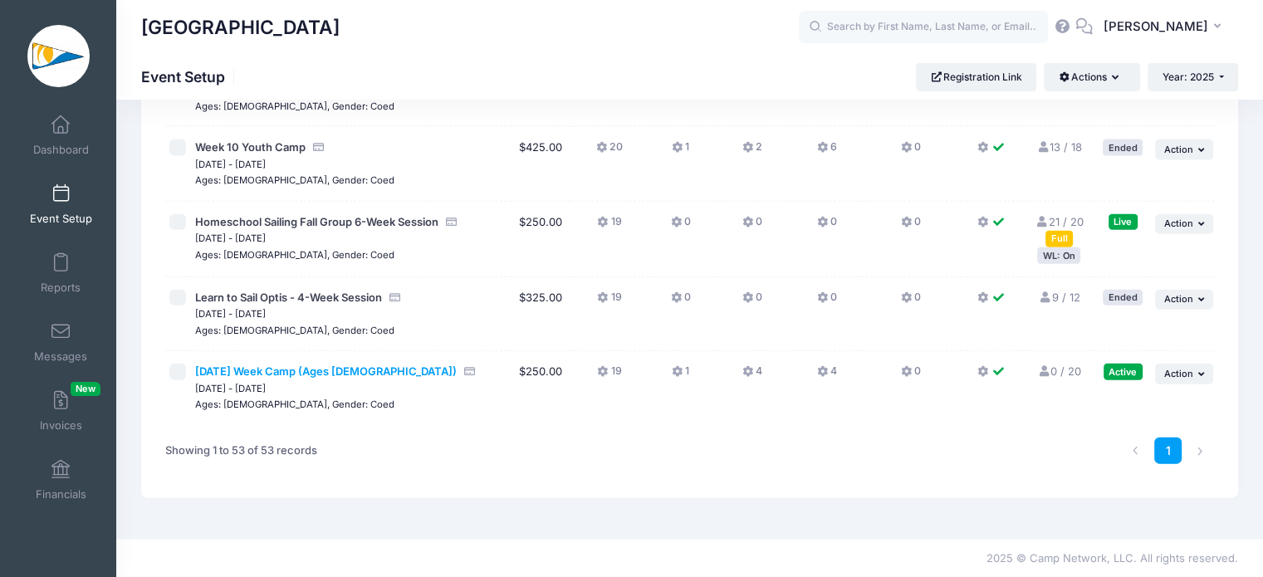
click at [365, 378] on span "[DATE] Week Camp (Ages [DEMOGRAPHIC_DATA])" at bounding box center [326, 371] width 262 height 13
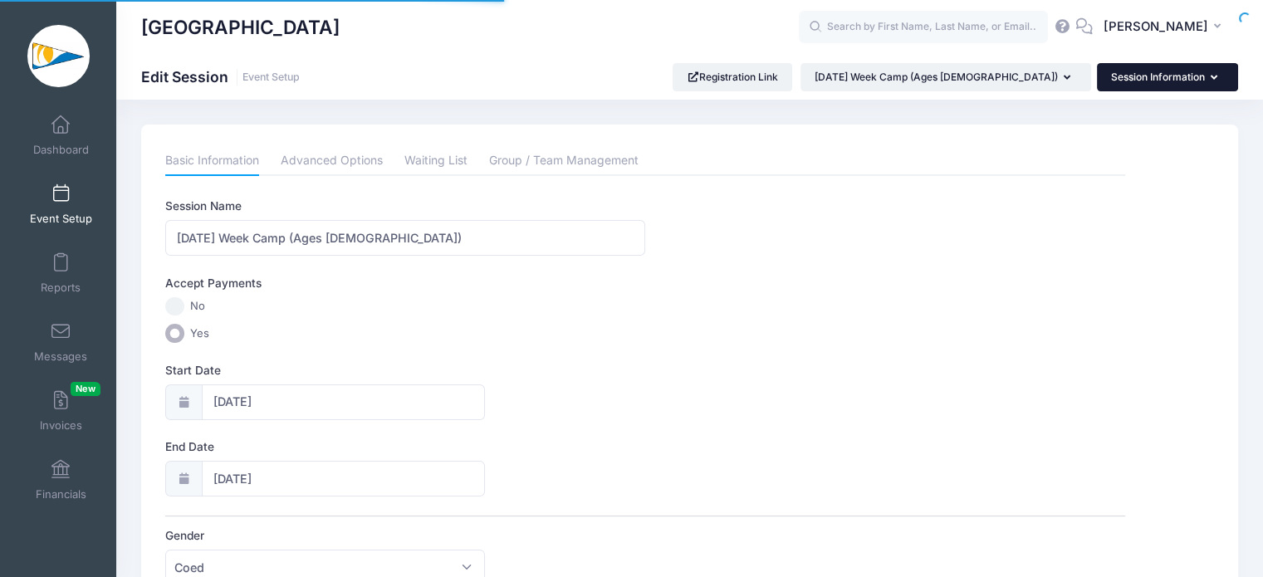
click at [1203, 80] on button "Session Information" at bounding box center [1167, 77] width 141 height 28
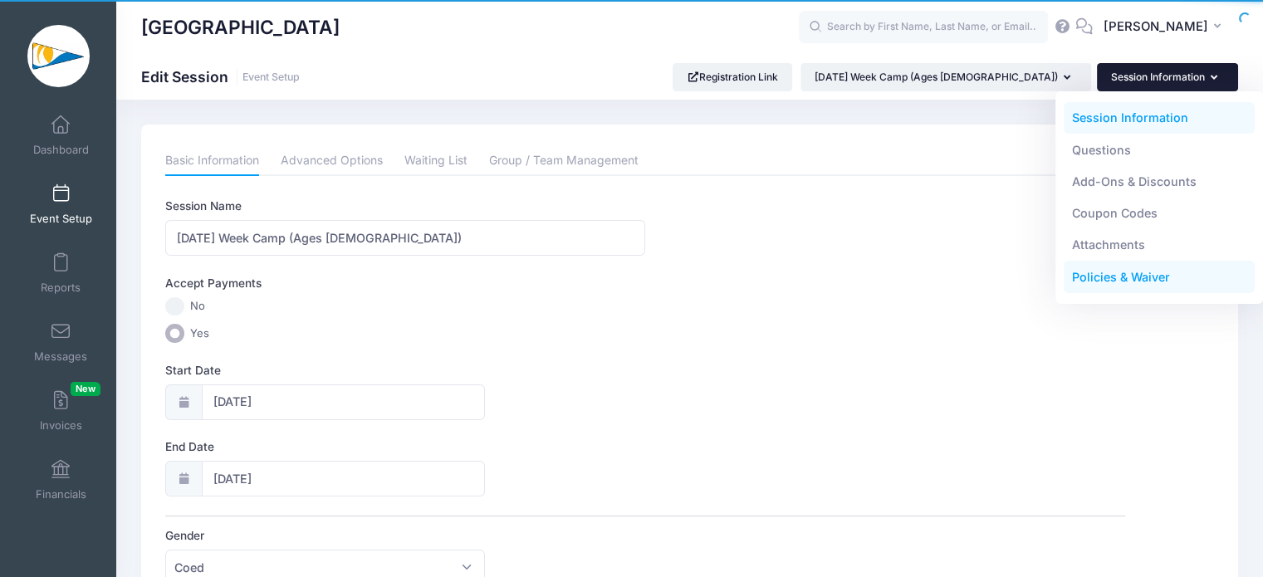
click at [1140, 280] on link "Policies & Waiver" at bounding box center [1160, 278] width 192 height 32
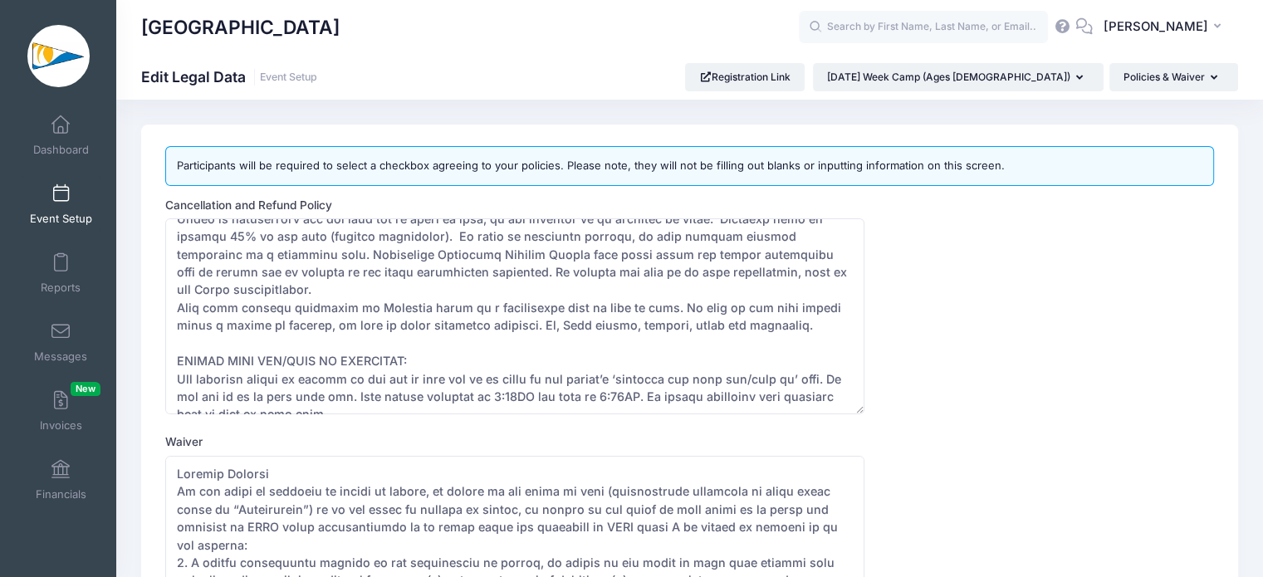
scroll to position [332, 0]
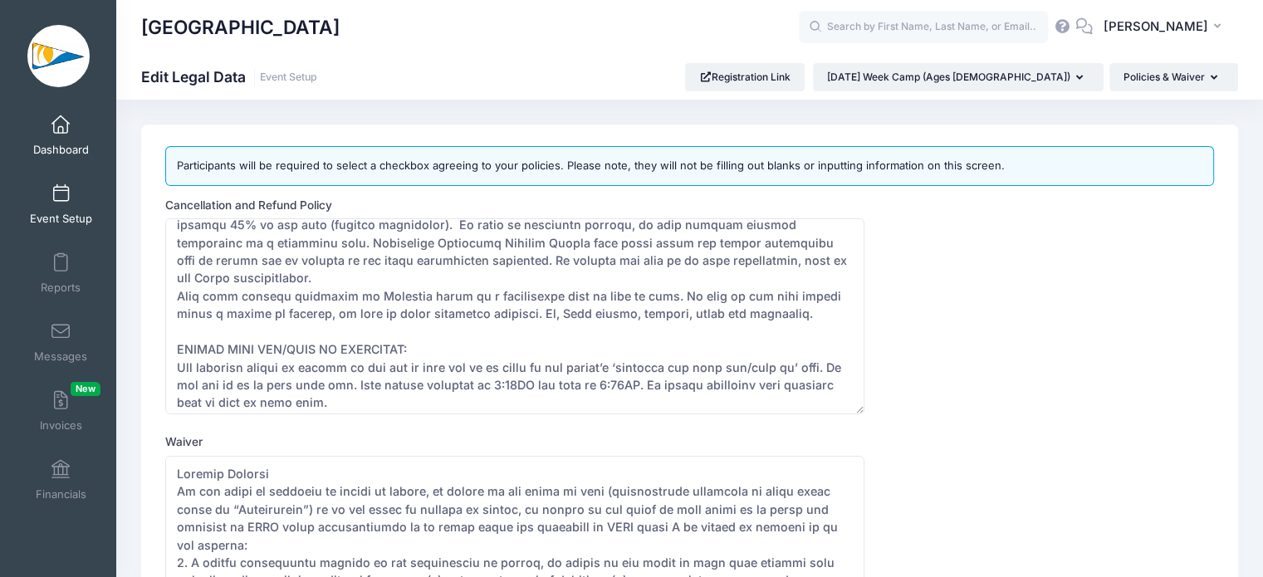
click at [55, 155] on span "Dashboard" at bounding box center [61, 150] width 56 height 14
